Goal: Transaction & Acquisition: Download file/media

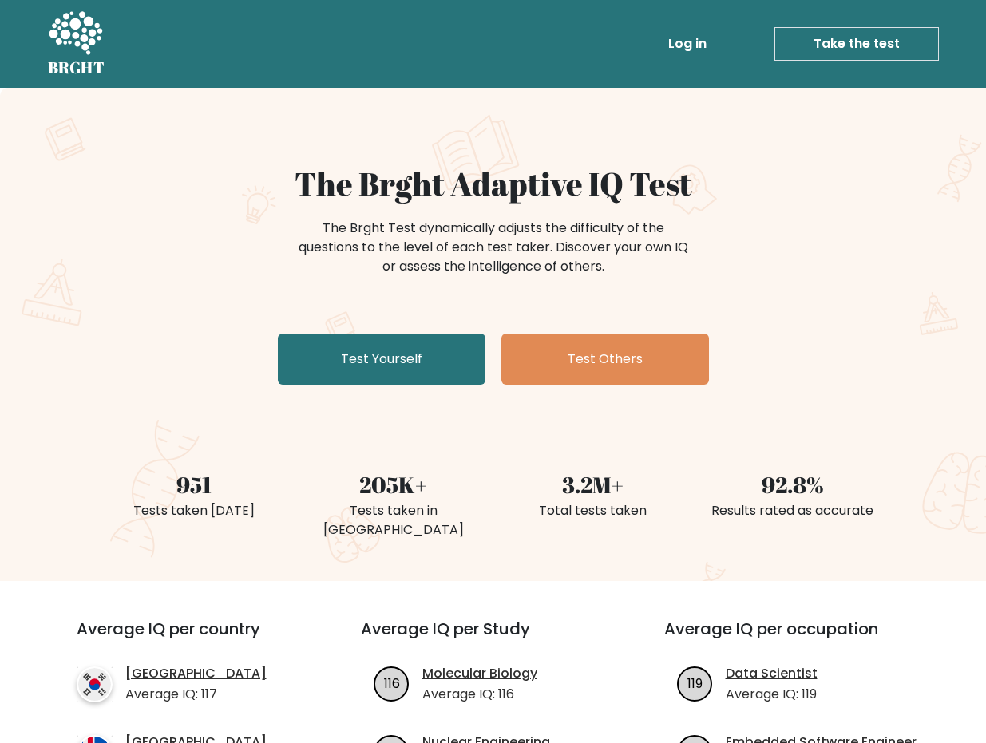
click at [687, 38] on link "Log in" at bounding box center [687, 44] width 51 height 32
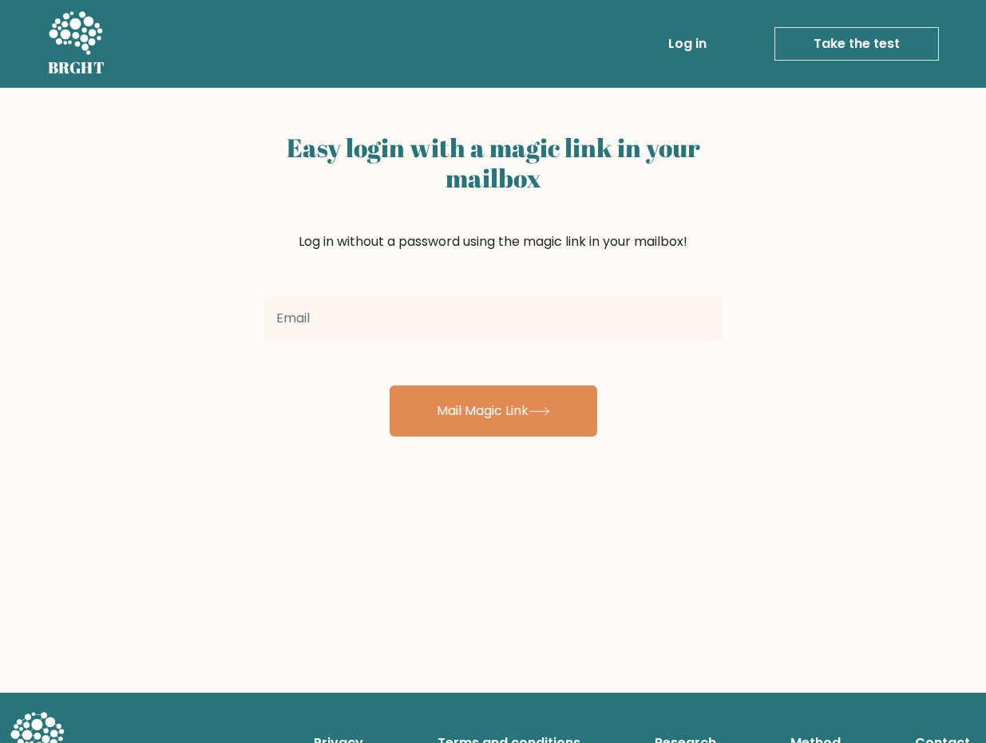
click at [400, 318] on input "email" at bounding box center [493, 318] width 460 height 45
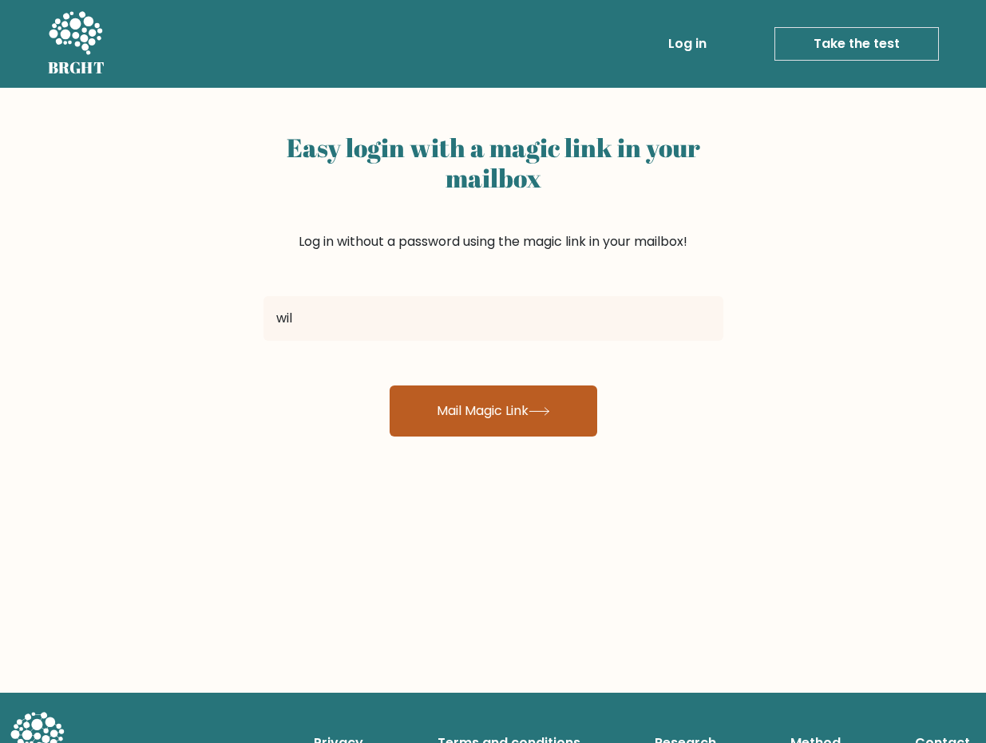
type input "wilpanganiban6@gmail.com"
click at [449, 406] on button "Mail Magic Link" at bounding box center [494, 411] width 208 height 51
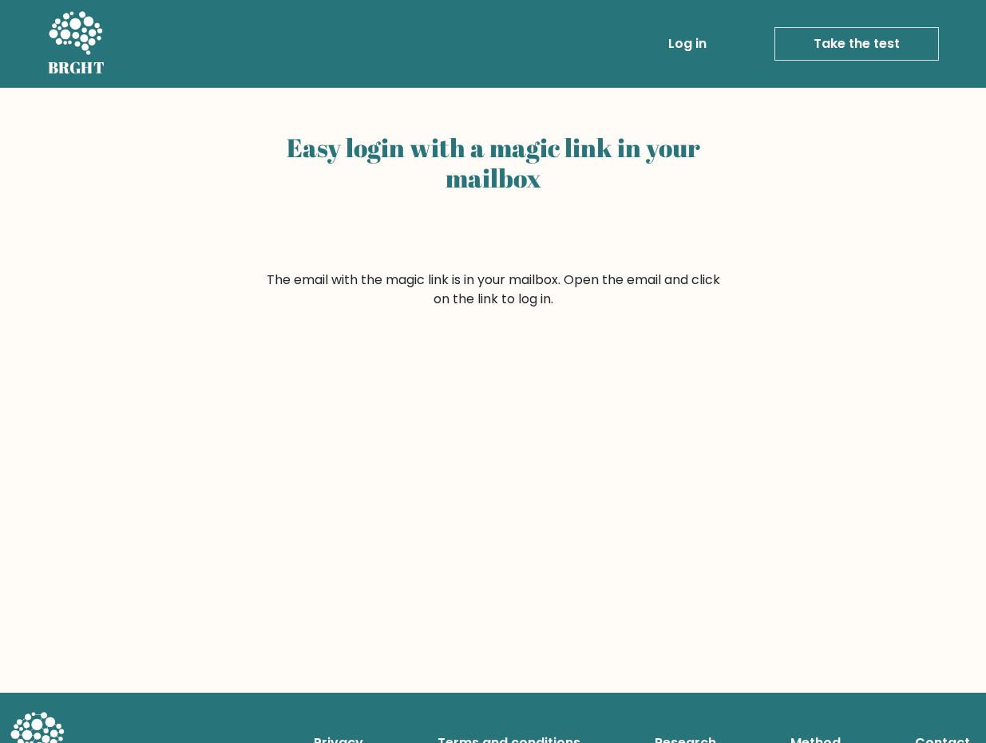
click at [679, 46] on link "Log in" at bounding box center [687, 44] width 51 height 32
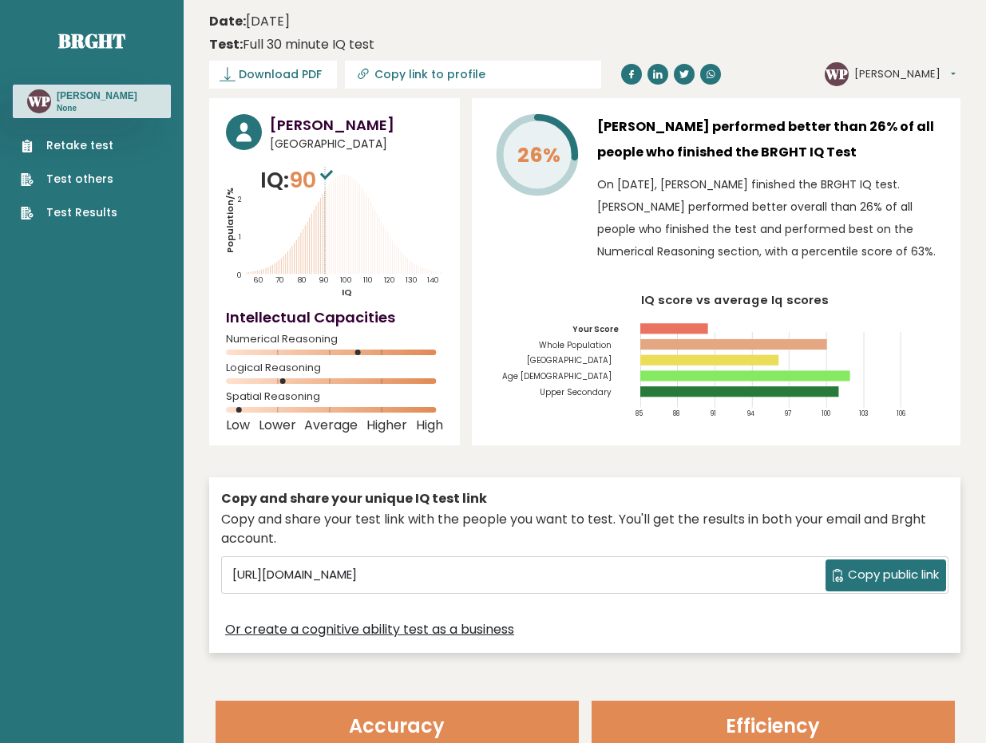
click at [92, 221] on link "Test Results" at bounding box center [69, 212] width 97 height 17
click at [311, 133] on h3 "Wilmer Panganiban" at bounding box center [356, 125] width 173 height 22
click at [296, 76] on span "Download PDF" at bounding box center [280, 74] width 83 height 17
click at [322, 76] on span "✓ Your PDF is downloaded..." at bounding box center [299, 75] width 181 height 28
click at [275, 180] on p "IQ: 90" at bounding box center [298, 180] width 77 height 32
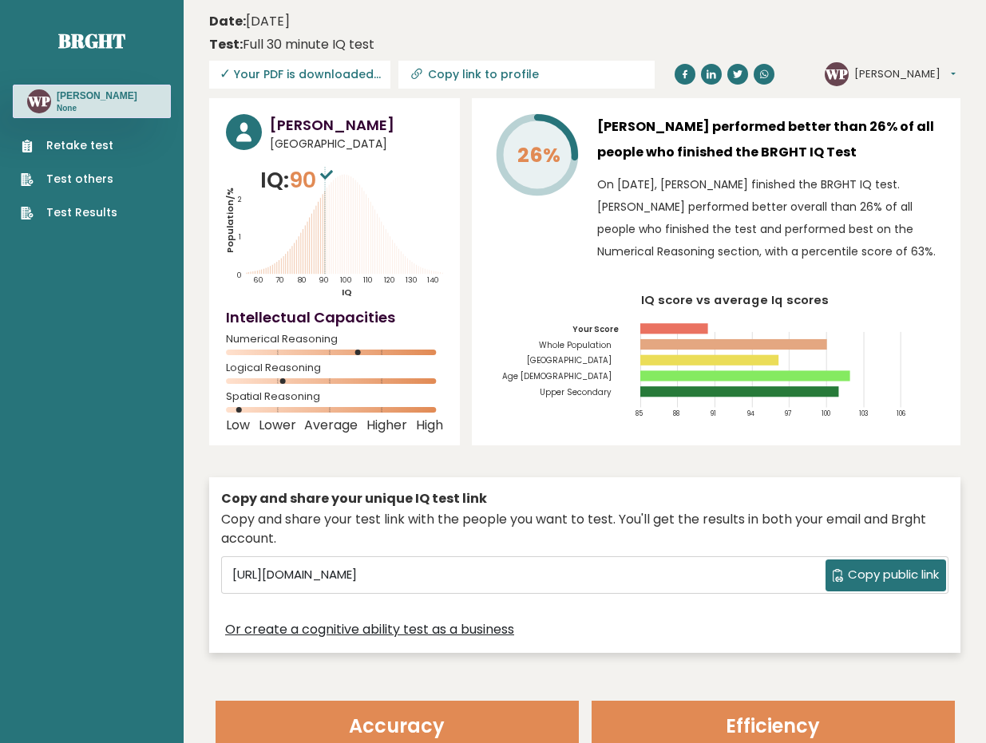
click at [444, 315] on div "Wilmer Panganiban Philippines IQ: 90 Population/% IQ 0 1 2 60 70 80 90 100 110 …" at bounding box center [334, 271] width 251 height 347
click at [960, 467] on div "Wilmer Panganiban Philippines IQ: 90 Population/% IQ 0 1 2 60 70 80 90 100 110 …" at bounding box center [584, 379] width 751 height 563
